Goal: Communication & Community: Participate in discussion

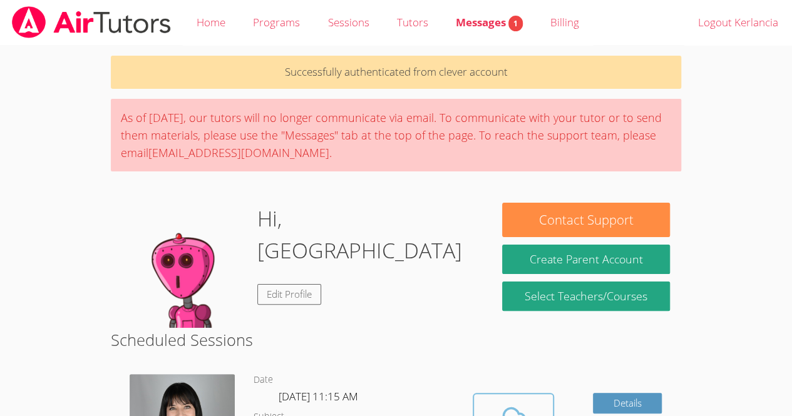
click at [517, 415] on icon at bounding box center [513, 419] width 35 height 35
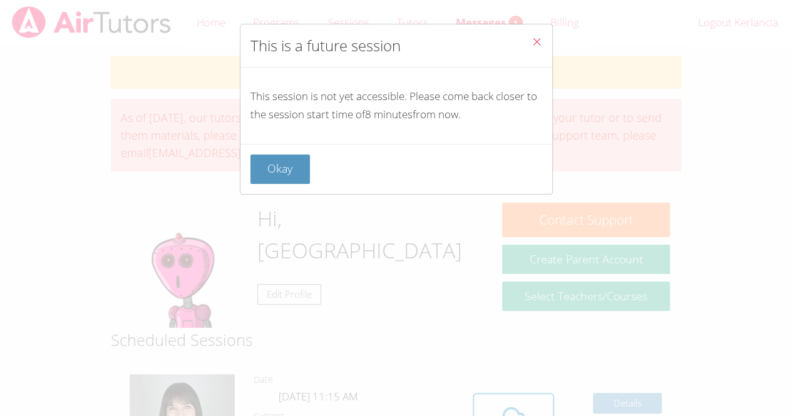
click at [532, 41] on icon "Close" at bounding box center [537, 41] width 11 height 11
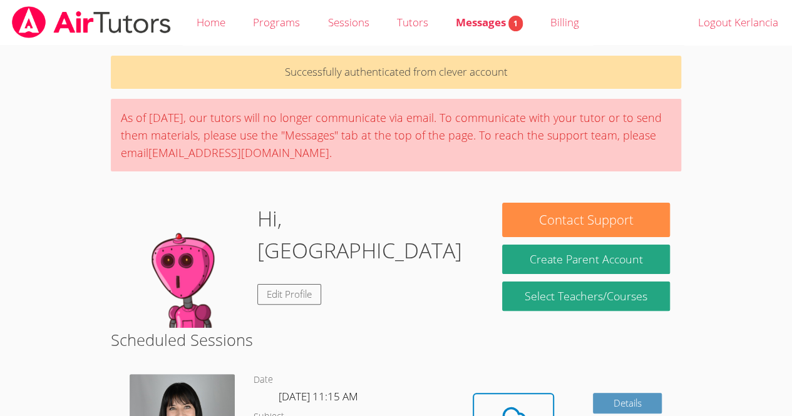
scroll to position [46, 0]
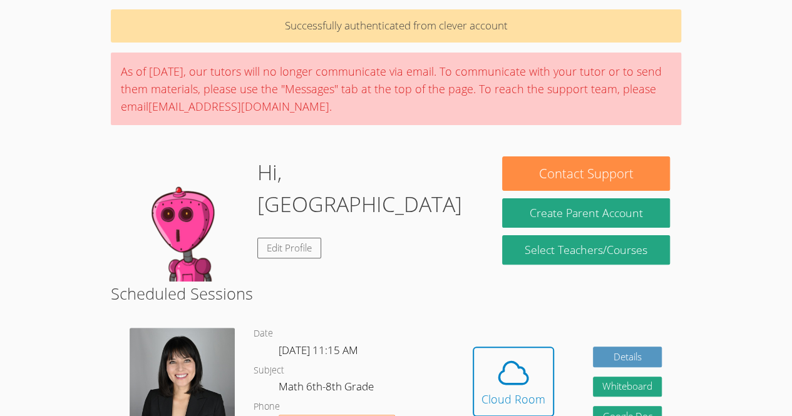
click at [752, 75] on body "Home Programs Sessions Tutors Messages 1 Billing Logout Kerlancia Successfully …" at bounding box center [396, 162] width 792 height 416
click at [522, 394] on div "Cloud Room" at bounding box center [514, 400] width 64 height 18
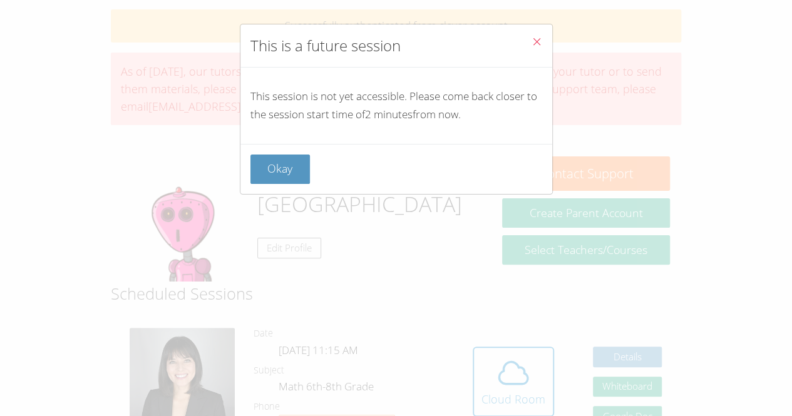
click at [530, 30] on button "Close" at bounding box center [537, 43] width 31 height 38
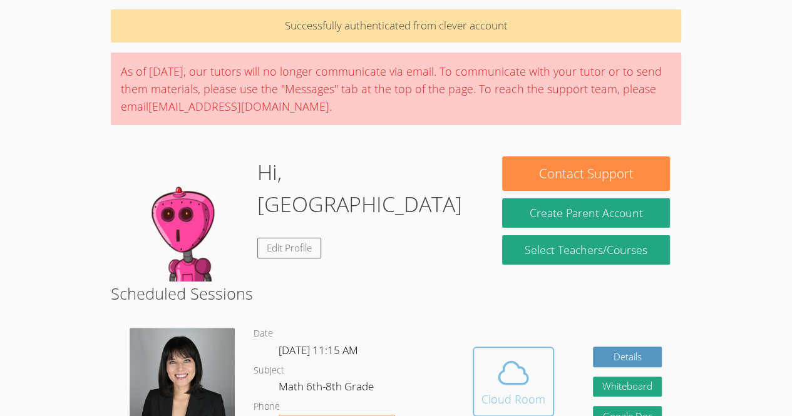
click at [488, 392] on div "Cloud Room" at bounding box center [514, 400] width 64 height 18
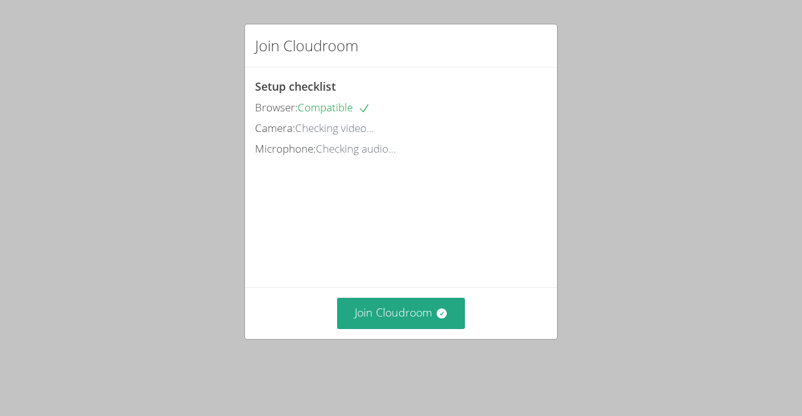
click at [232, 334] on div "Join Cloudroom Setup checklist Browser: Compatible Camera: Checking video... Mi…" at bounding box center [401, 208] width 802 height 416
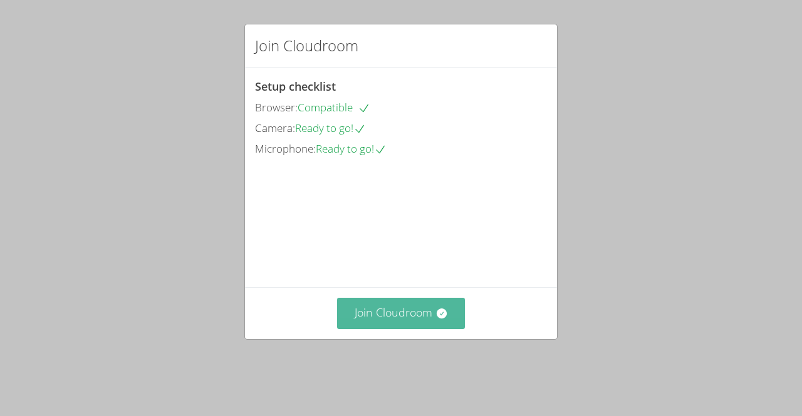
click at [416, 323] on button "Join Cloudroom" at bounding box center [401, 313] width 128 height 31
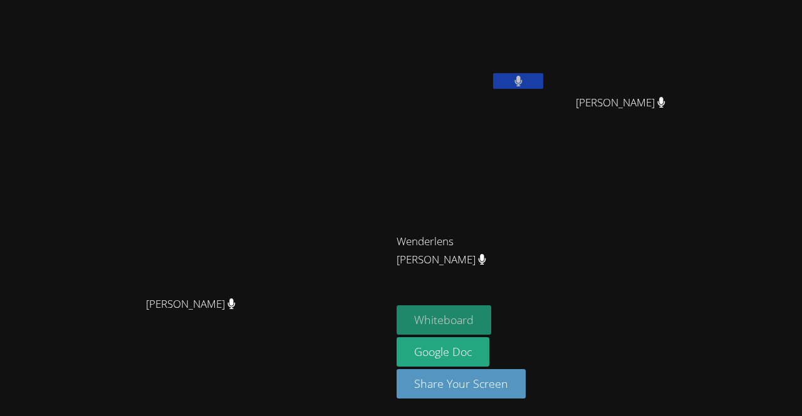
click at [472, 314] on button "Whiteboard" at bounding box center [443, 320] width 95 height 29
click at [543, 75] on button at bounding box center [518, 81] width 50 height 16
click at [520, 78] on icon at bounding box center [518, 81] width 8 height 11
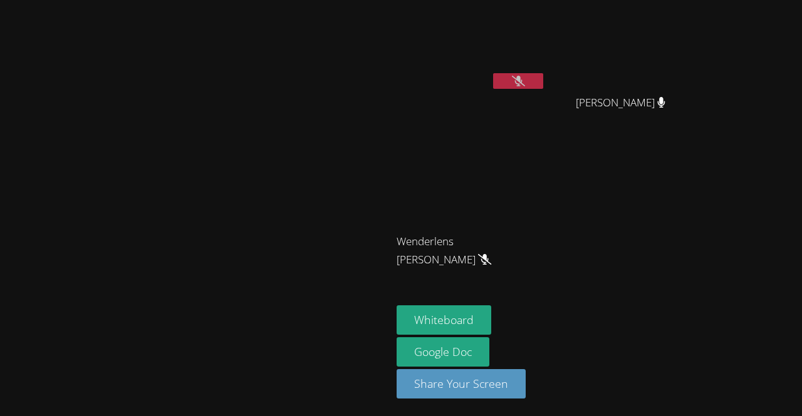
click at [290, 247] on video at bounding box center [196, 183] width 188 height 215
click at [518, 82] on icon at bounding box center [518, 81] width 8 height 11
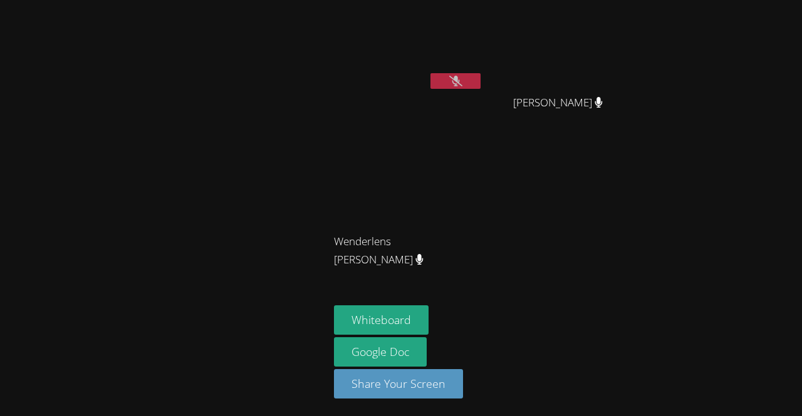
click at [468, 84] on button at bounding box center [455, 81] width 50 height 16
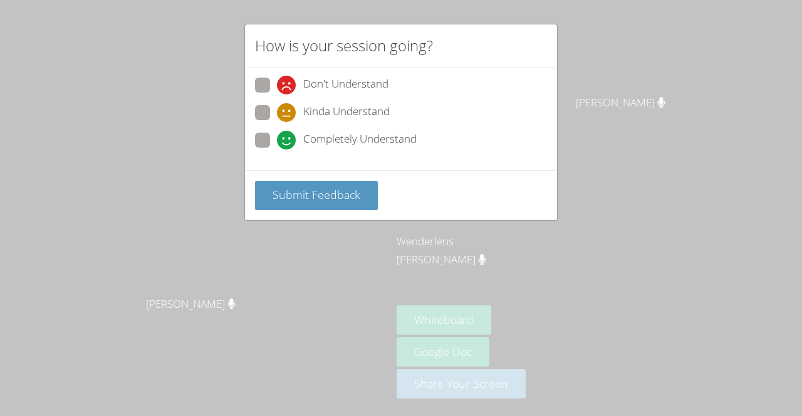
click at [322, 146] on span "Completely Understand" at bounding box center [359, 140] width 113 height 19
click at [287, 143] on input "Completely Understand" at bounding box center [282, 138] width 11 height 11
radio input "true"
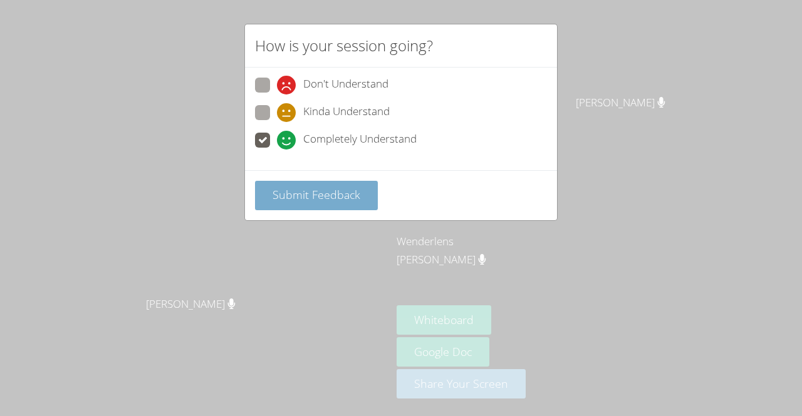
click at [319, 181] on button "Submit Feedback" at bounding box center [316, 195] width 123 height 29
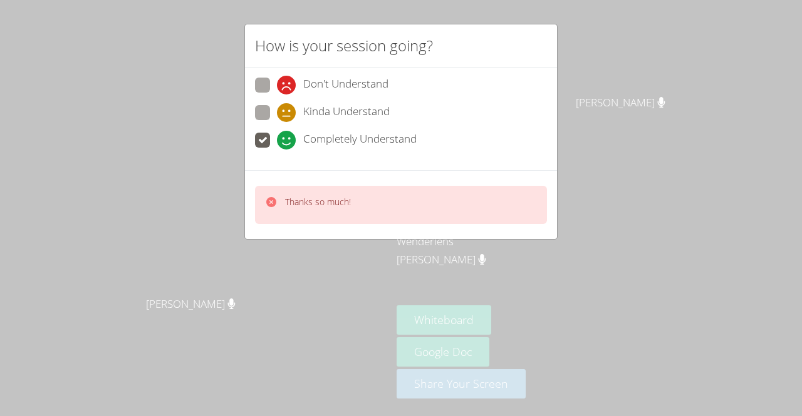
click at [332, 199] on p "Thanks so much!" at bounding box center [318, 202] width 66 height 13
click at [539, 9] on div "How is your session going? Don't Understand Kinda Understand Completely Underst…" at bounding box center [401, 208] width 802 height 416
click at [347, 167] on div "Don't Understand Kinda Understand Completely Understand" at bounding box center [401, 119] width 312 height 103
click at [337, 170] on div "Thanks so much!" at bounding box center [401, 204] width 312 height 69
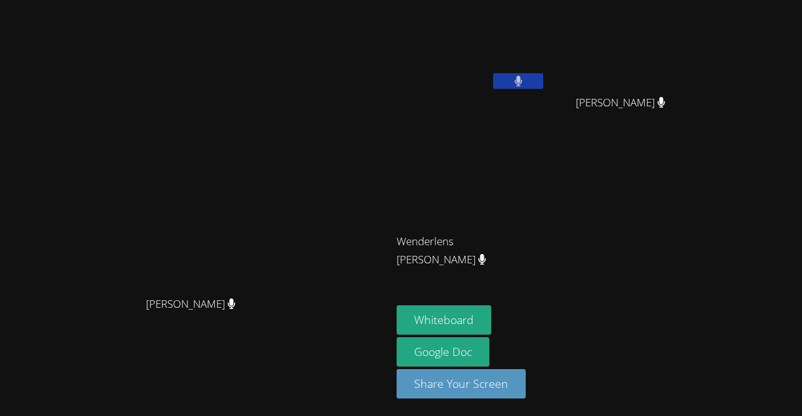
click at [290, 160] on video at bounding box center [196, 183] width 188 height 215
click at [264, 127] on video at bounding box center [196, 183] width 188 height 215
